Goal: Task Accomplishment & Management: Use online tool/utility

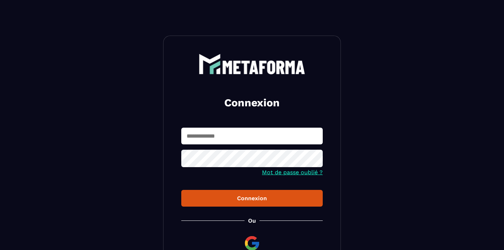
click at [249, 139] on input "text" at bounding box center [252, 136] width 142 height 17
type input "**********"
click at [271, 201] on div "Connexion" at bounding box center [252, 198] width 130 height 7
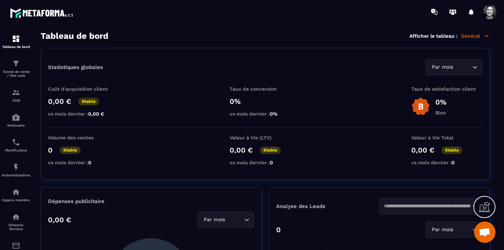
click at [434, 36] on p "Général" at bounding box center [475, 36] width 29 height 6
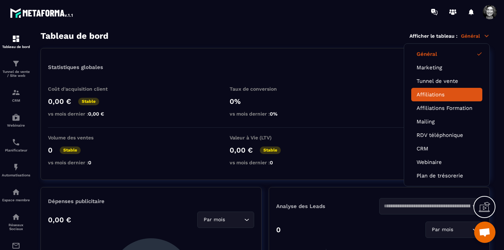
click at [434, 94] on link "Affiliations" at bounding box center [447, 94] width 60 height 6
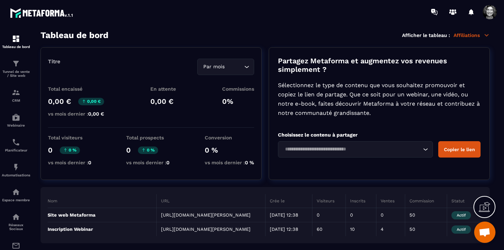
scroll to position [7566, 0]
click at [18, 64] on img at bounding box center [16, 63] width 9 height 9
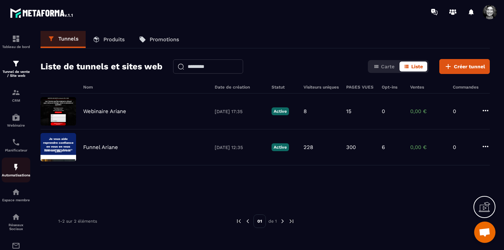
click at [18, 171] on img at bounding box center [16, 167] width 9 height 9
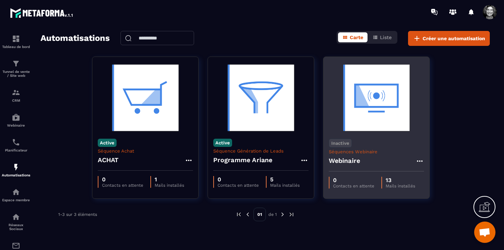
click at [391, 92] on img at bounding box center [376, 97] width 95 height 71
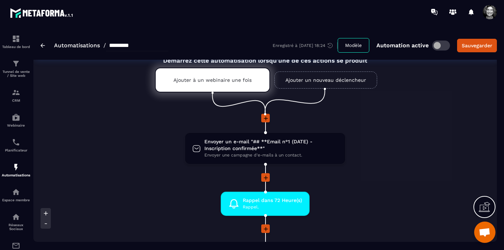
scroll to position [27, 0]
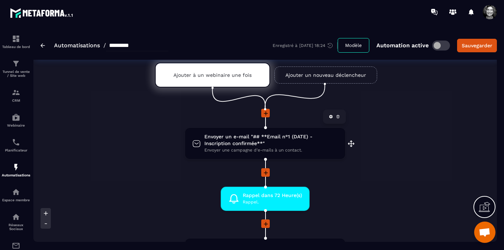
click at [250, 146] on span "Envoyer un e-mail "## **Email n°1 (DATE) - Inscription confirmée**"" at bounding box center [272, 140] width 134 height 14
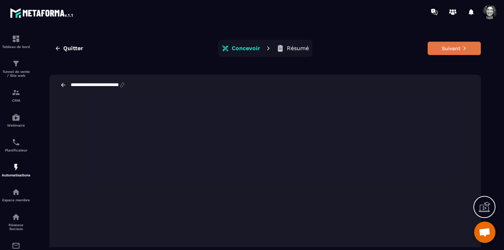
click at [434, 47] on icon at bounding box center [464, 48] width 5 height 5
click at [434, 44] on button "Suivant" at bounding box center [454, 49] width 53 height 14
click at [434, 48] on button "Suivant" at bounding box center [454, 49] width 53 height 14
click at [434, 43] on button "Suivant" at bounding box center [454, 49] width 53 height 14
click at [434, 44] on button "Suivant" at bounding box center [454, 49] width 53 height 14
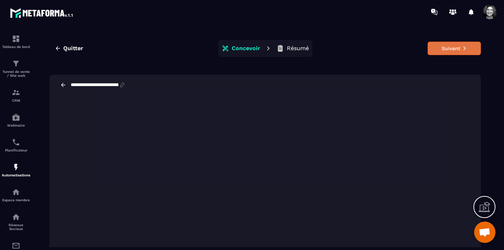
click at [434, 44] on button "Suivant" at bounding box center [454, 49] width 53 height 14
click at [434, 47] on button "Suivant" at bounding box center [454, 49] width 53 height 14
click at [434, 41] on div "Quitter Concevoir Résumé Suivant" at bounding box center [265, 48] width 432 height 17
click at [434, 51] on button "Suivant" at bounding box center [454, 49] width 53 height 14
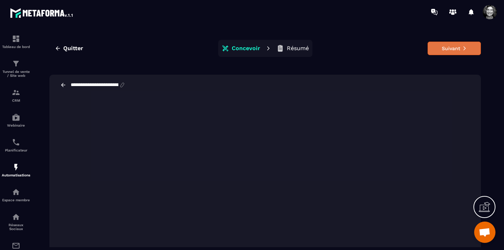
click at [434, 51] on button "Suivant" at bounding box center [454, 49] width 53 height 14
